Goal: Find specific page/section: Find specific page/section

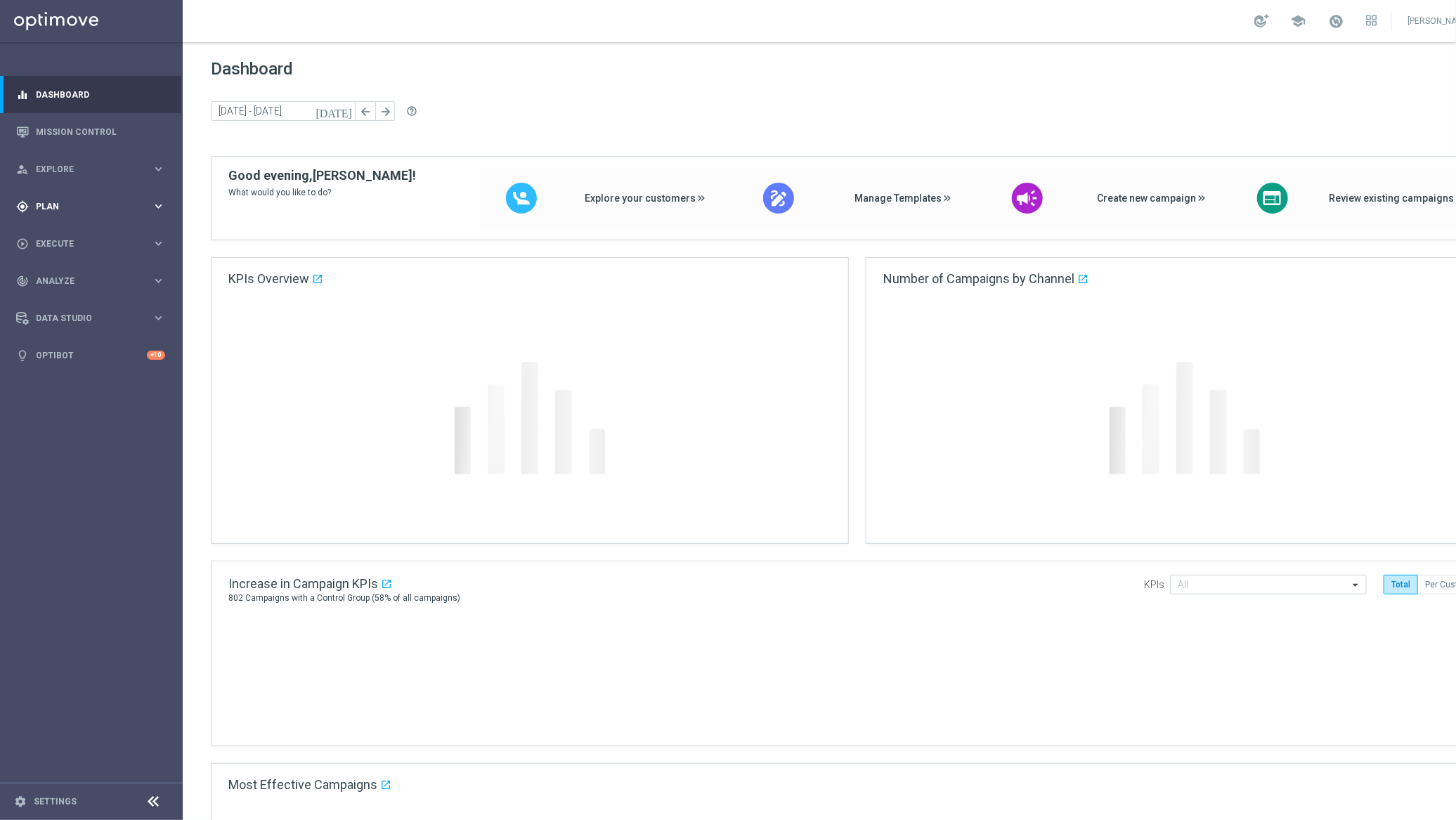
click at [52, 204] on span "Plan" at bounding box center [94, 207] width 116 height 9
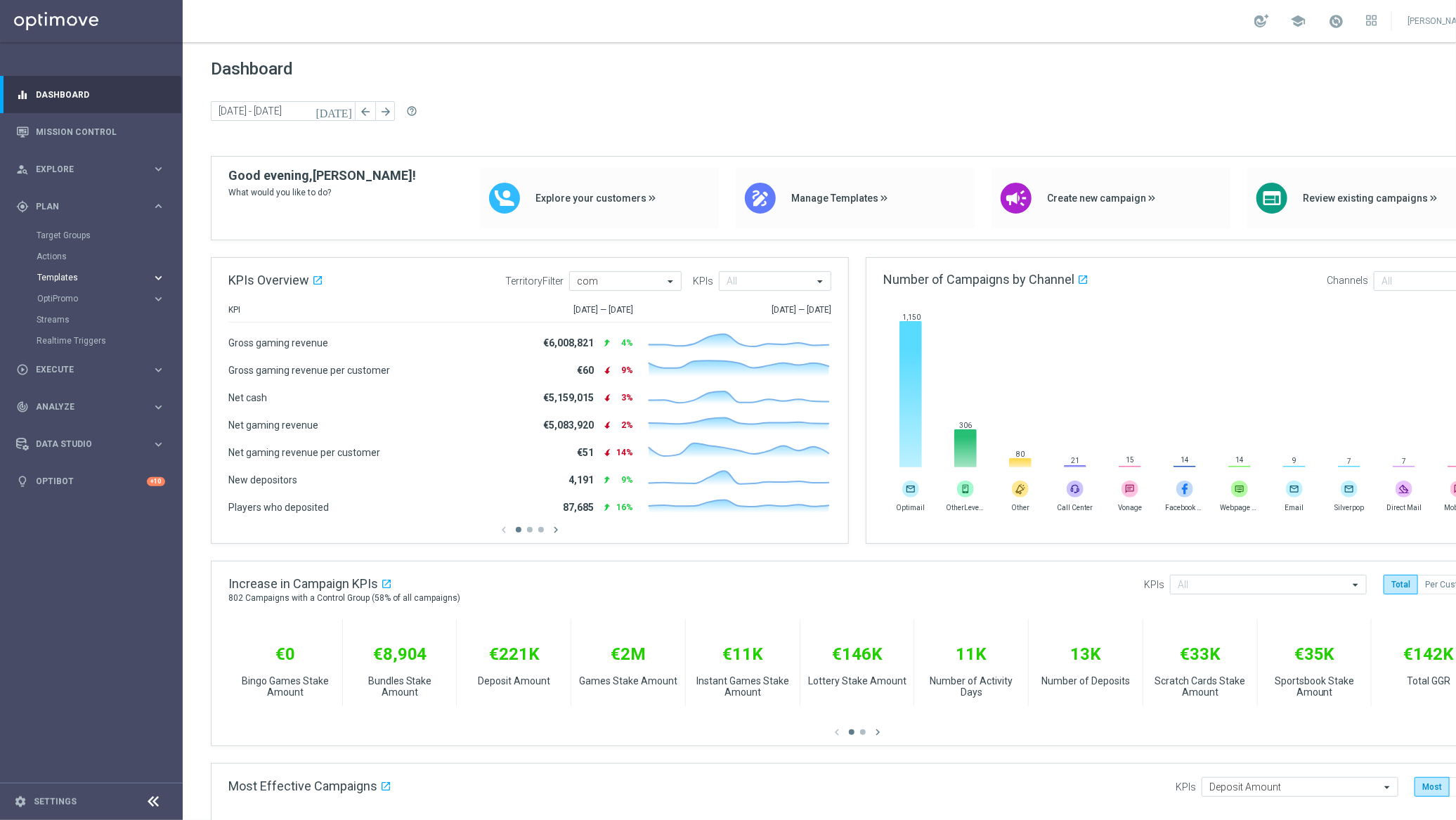
click at [60, 278] on span "Templates" at bounding box center [87, 278] width 100 height 9
click at [60, 296] on link "Optimail" at bounding box center [94, 299] width 102 height 11
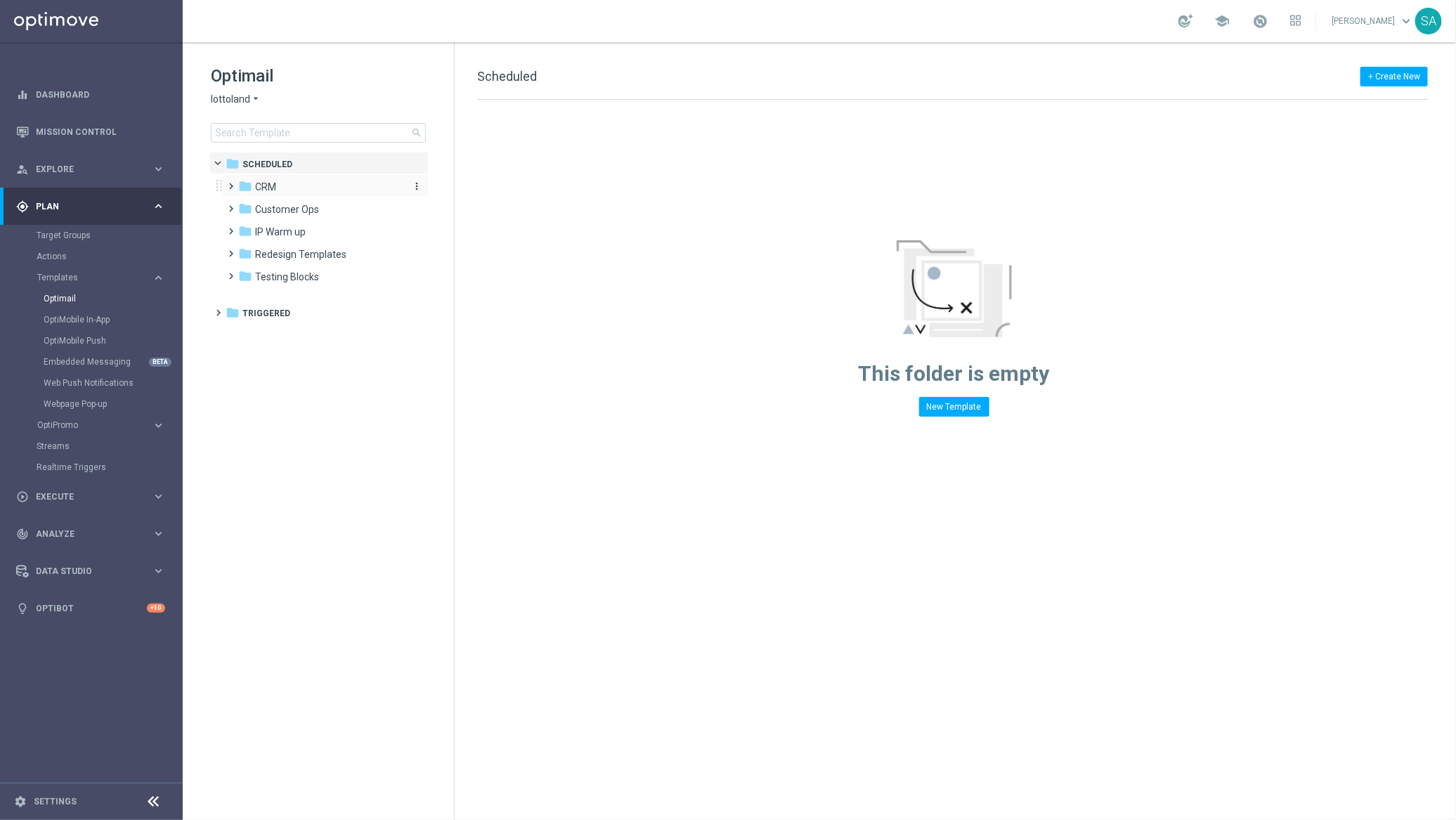
click at [258, 182] on span "CRM" at bounding box center [265, 187] width 21 height 13
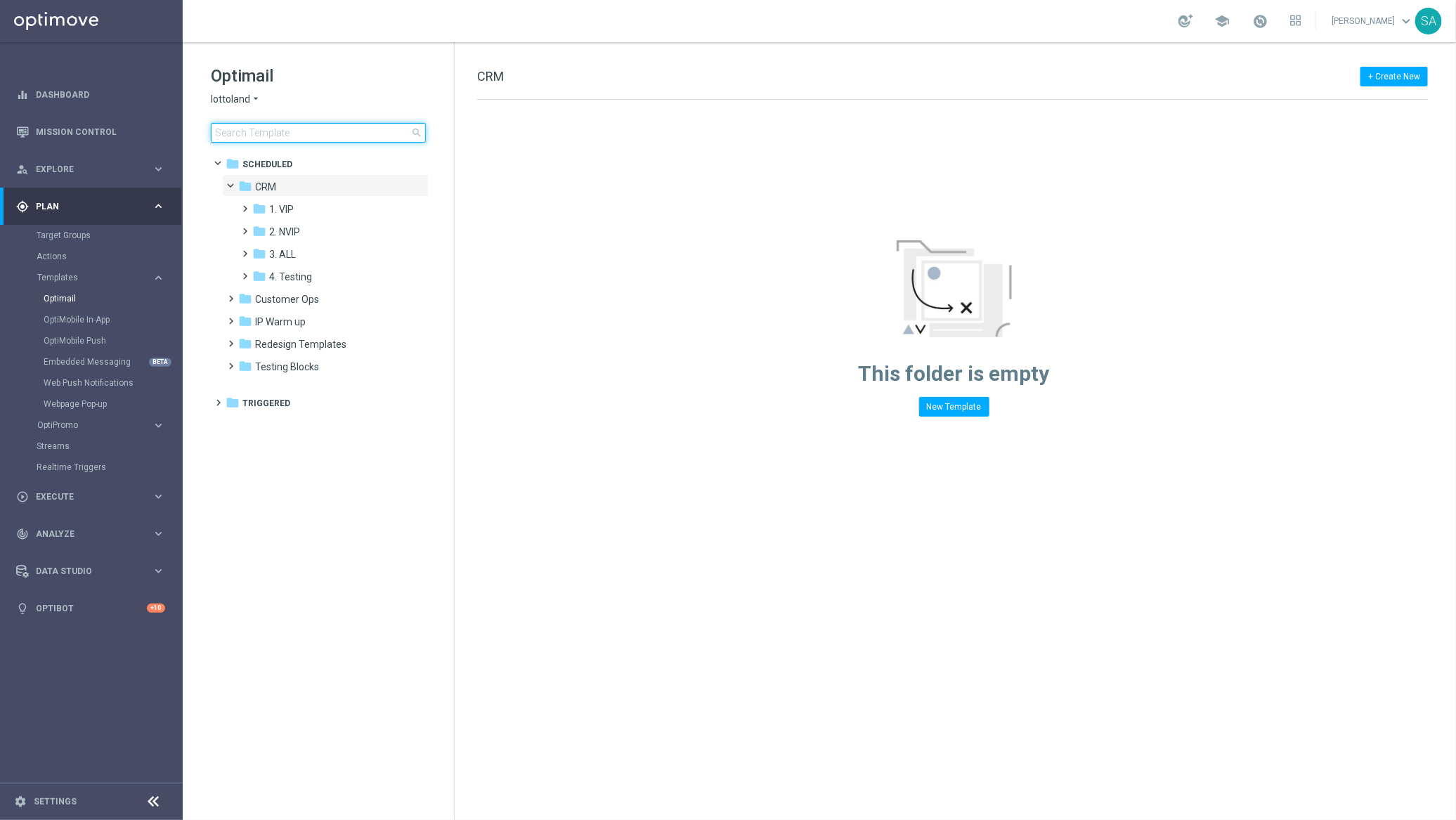
click at [288, 132] on input at bounding box center [318, 133] width 215 height 20
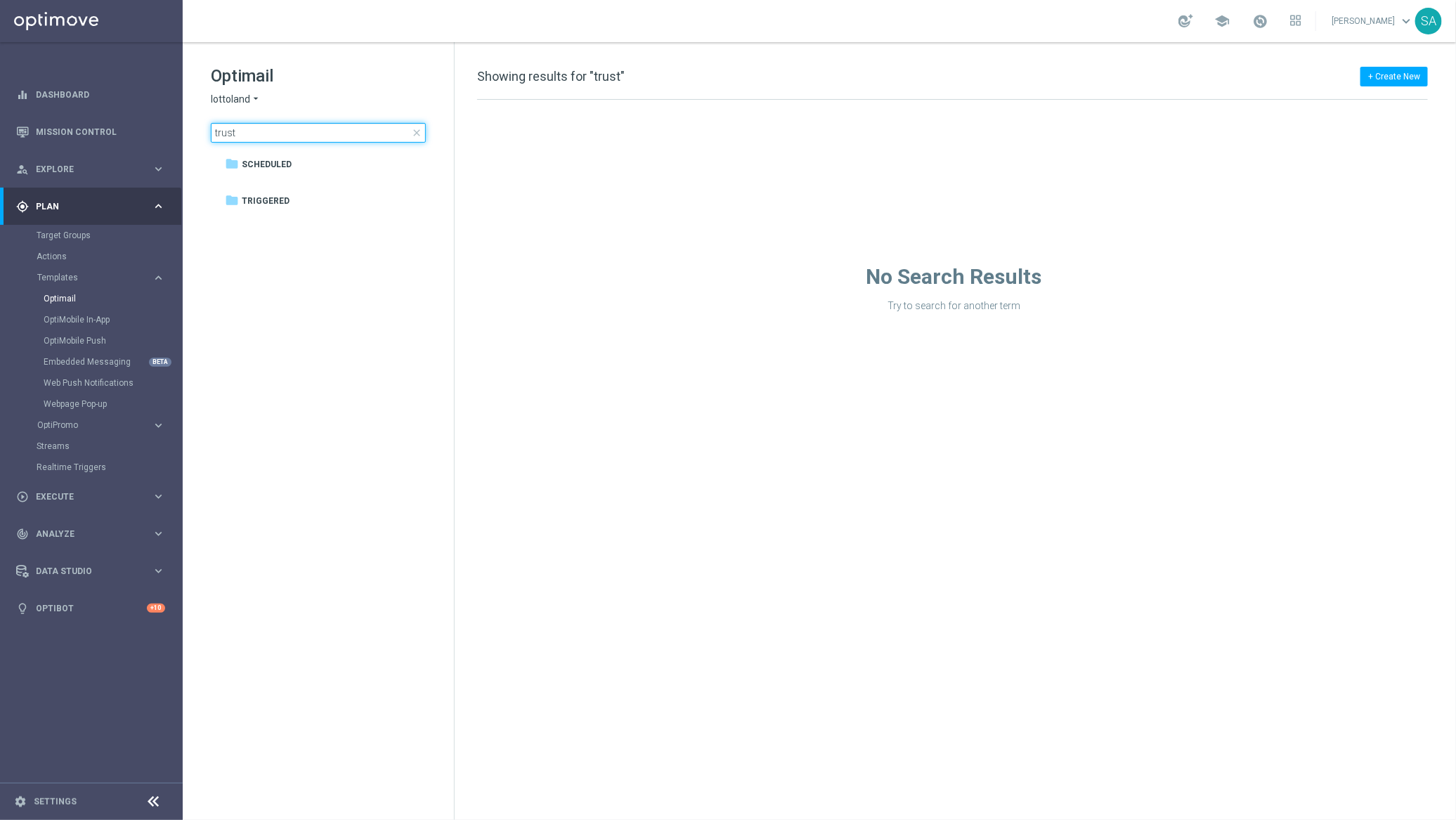
type input "trust"
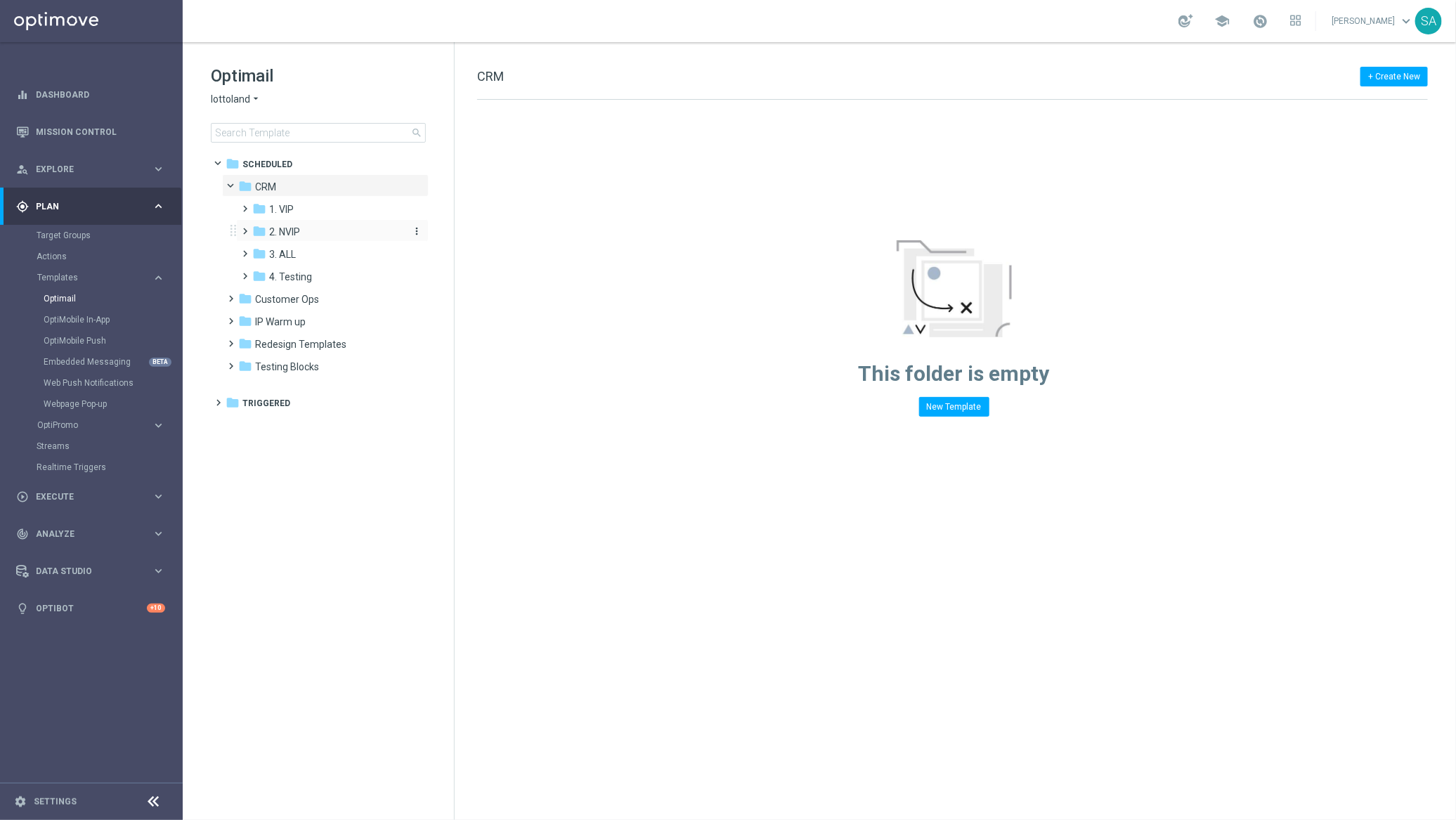
click at [321, 231] on div "folder 2. NVIP" at bounding box center [327, 232] width 150 height 16
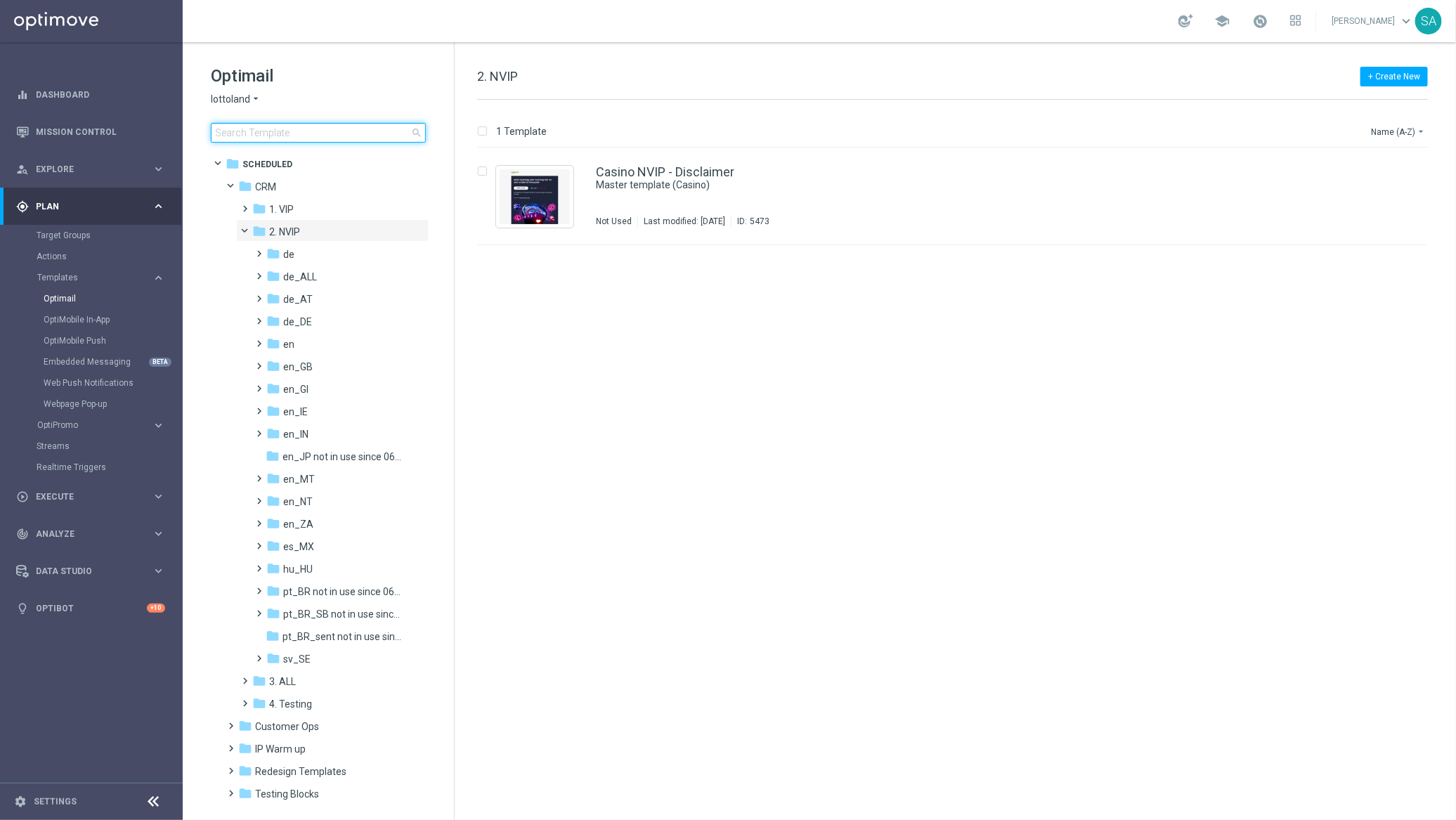
click at [333, 130] on input at bounding box center [318, 133] width 215 height 20
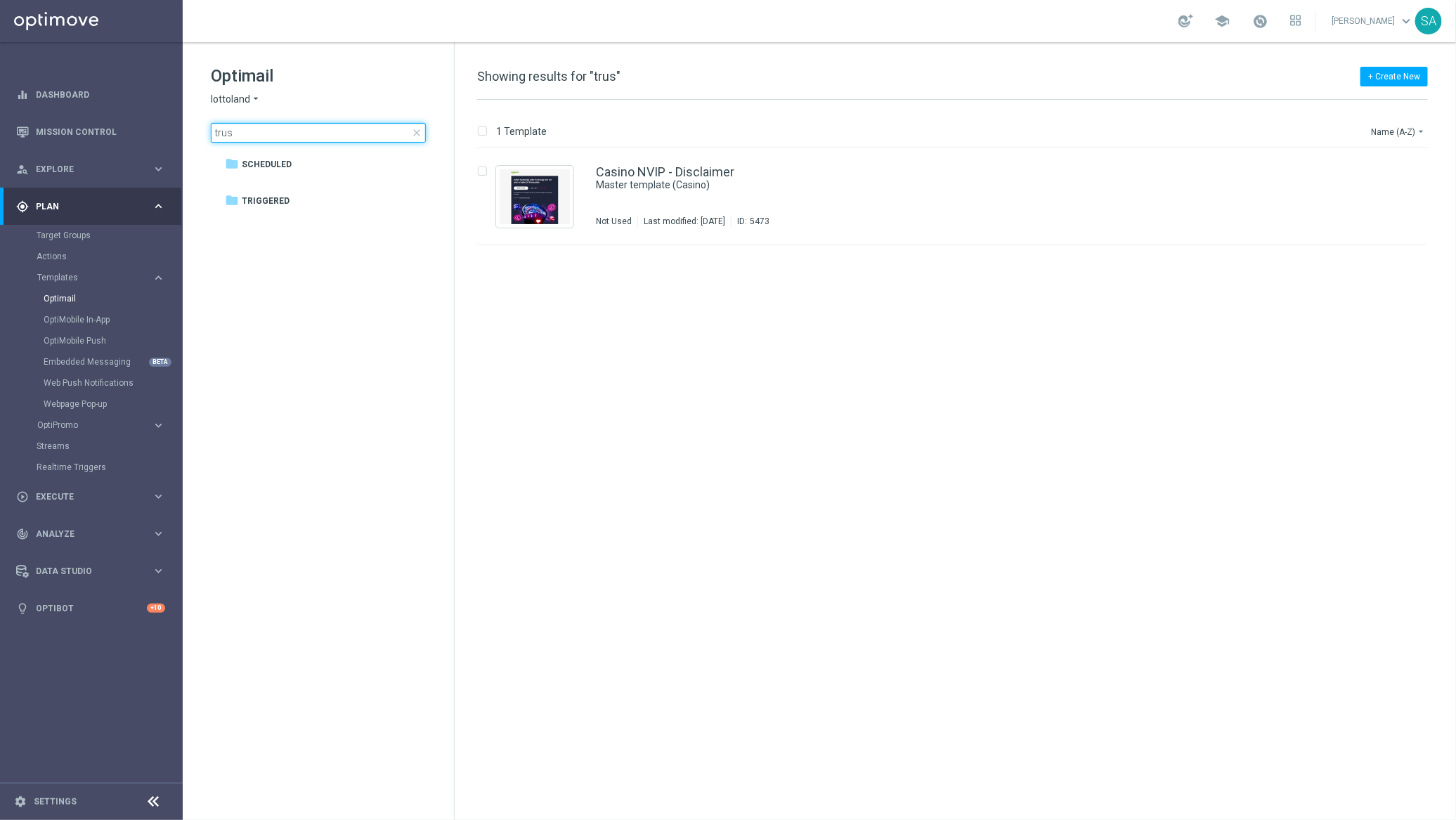
type input "trust"
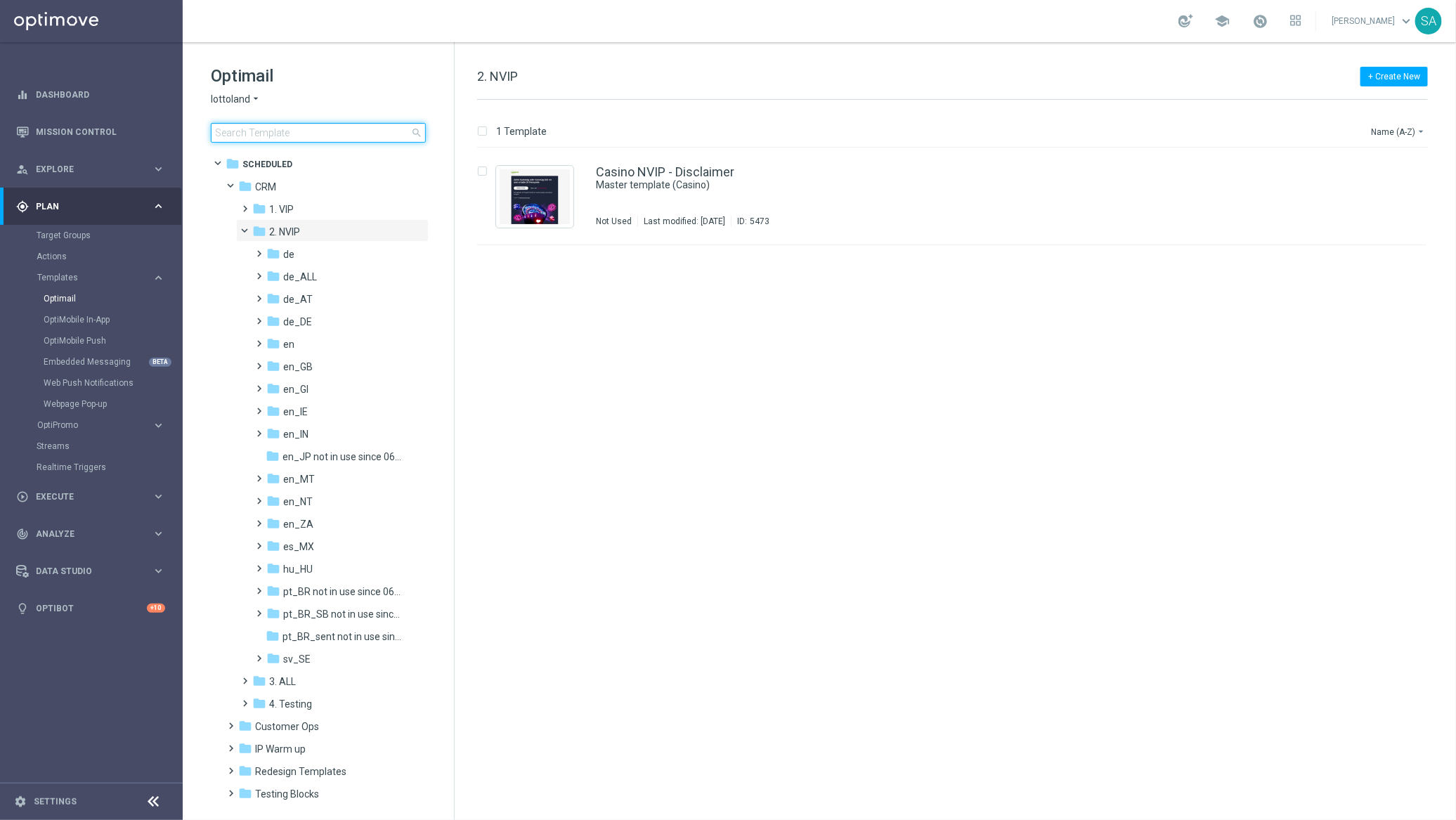
click at [349, 131] on input at bounding box center [318, 133] width 215 height 20
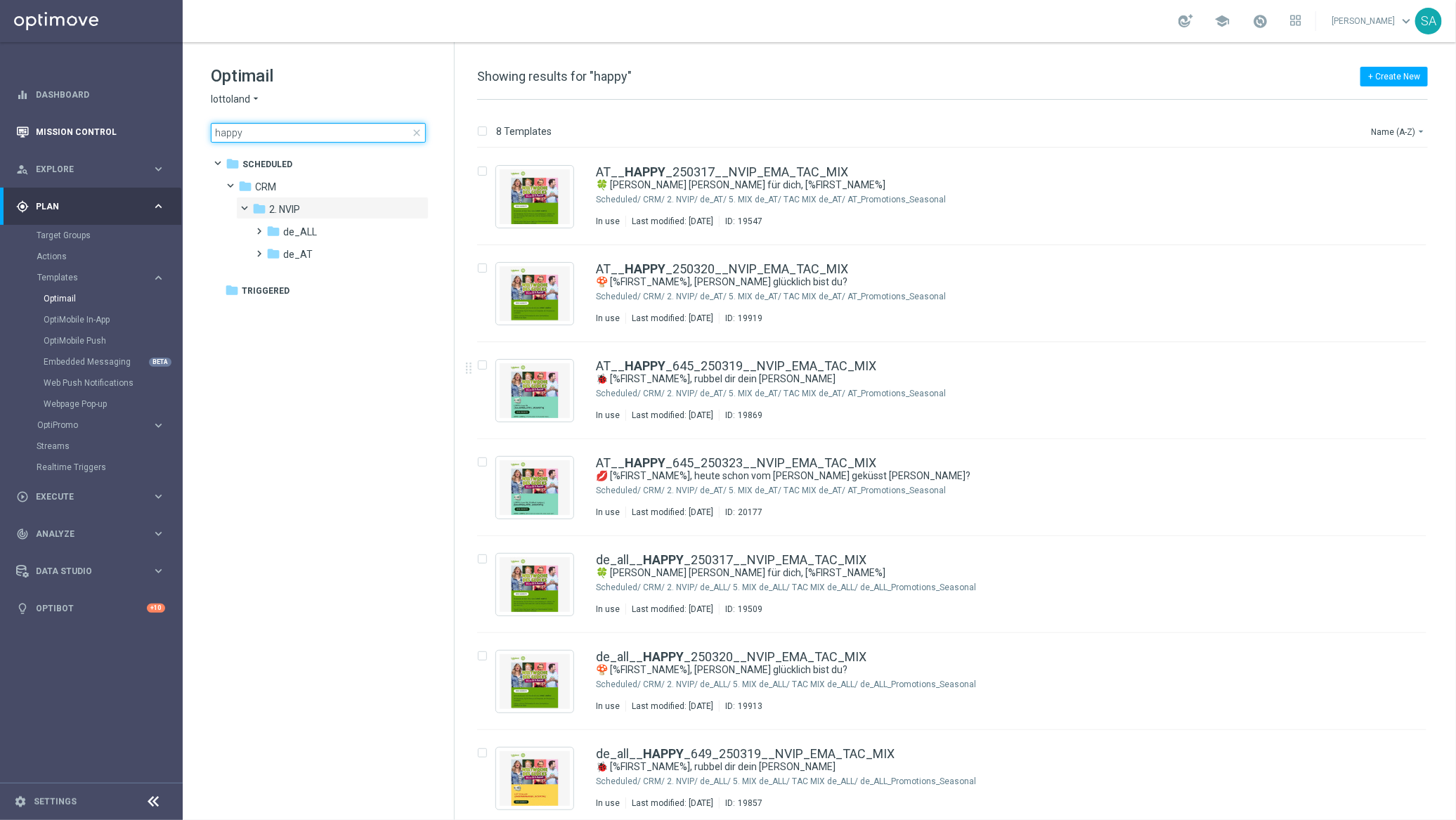
drag, startPoint x: 252, startPoint y: 130, endPoint x: 176, endPoint y: 131, distance: 76.0
click at [176, 131] on main "equalizer Dashboard Mission Control" at bounding box center [728, 410] width 1456 height 820
type input "trust"
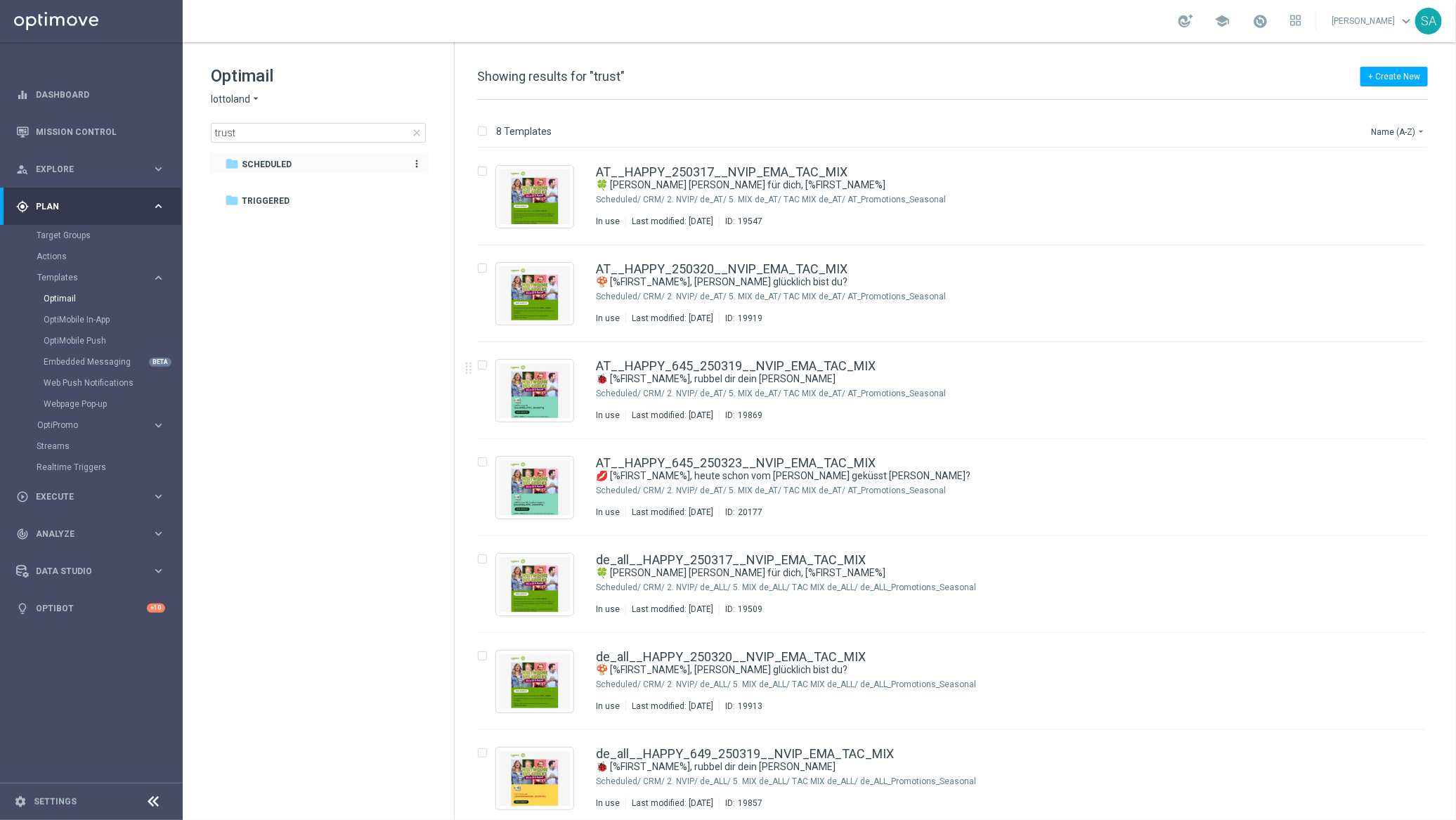
click at [266, 161] on span "Scheduled" at bounding box center [267, 165] width 50 height 13
